Goal: Find specific page/section: Find specific page/section

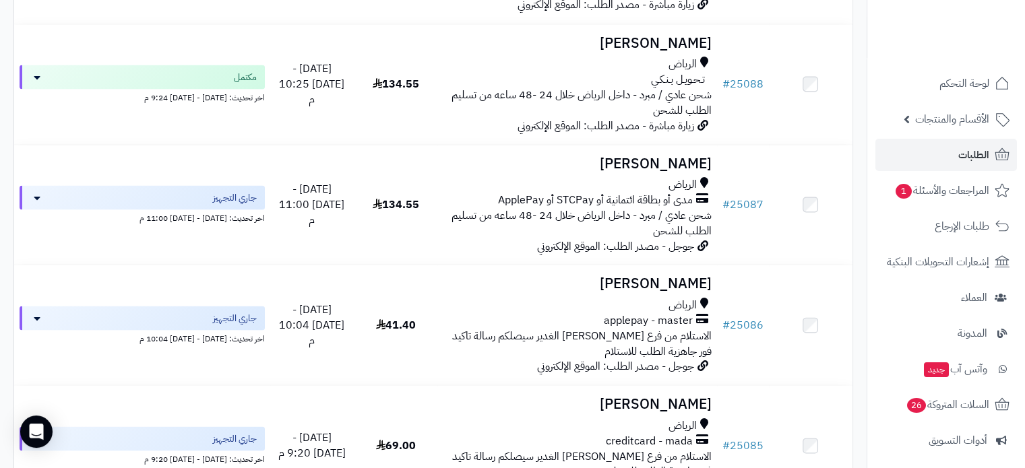
scroll to position [2628, 0]
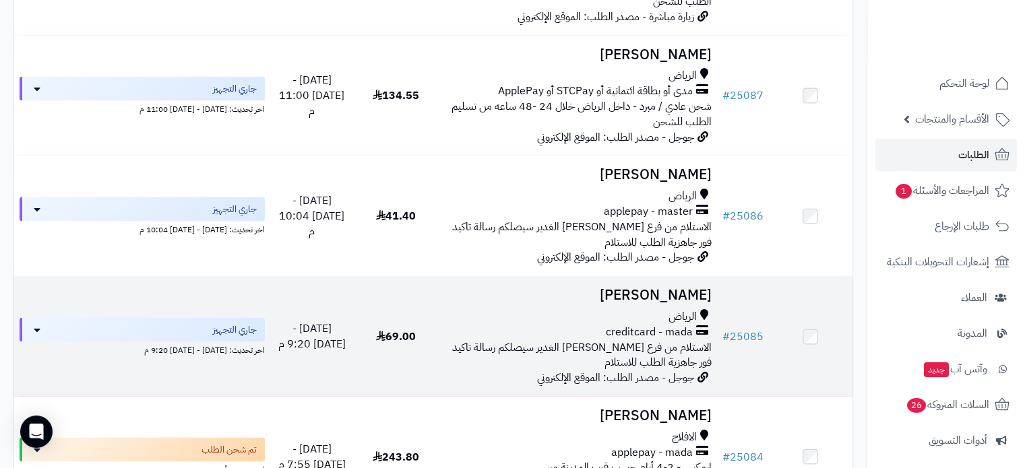
click at [661, 288] on h3 "[PERSON_NAME]" at bounding box center [577, 295] width 268 height 15
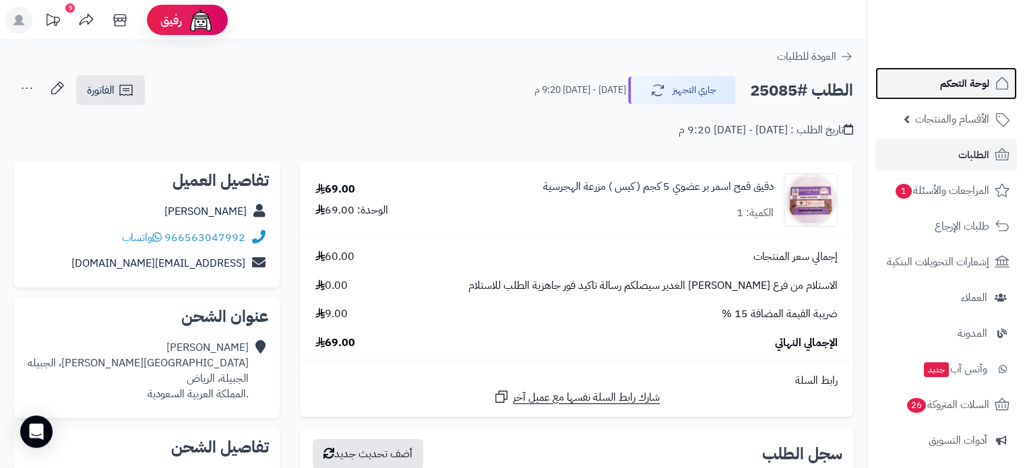
click at [973, 82] on span "لوحة التحكم" at bounding box center [964, 83] width 49 height 19
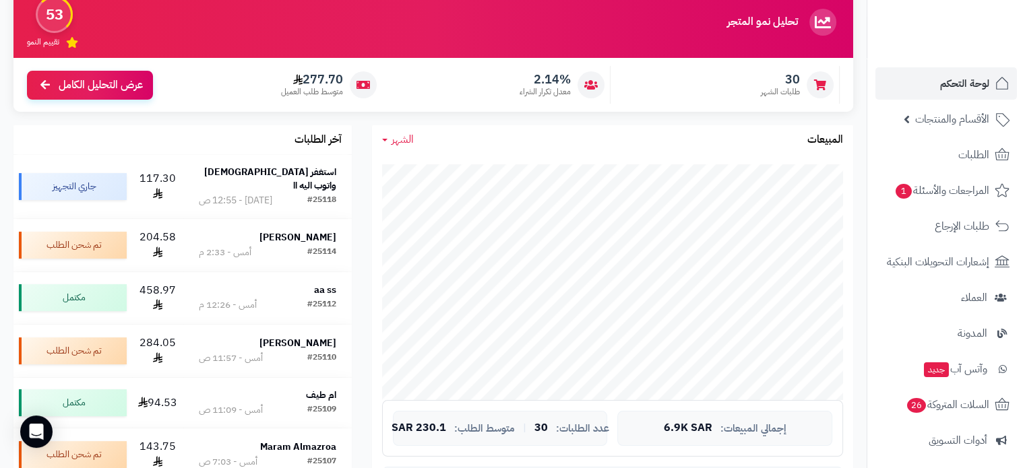
scroll to position [270, 0]
